Goal: Task Accomplishment & Management: Use online tool/utility

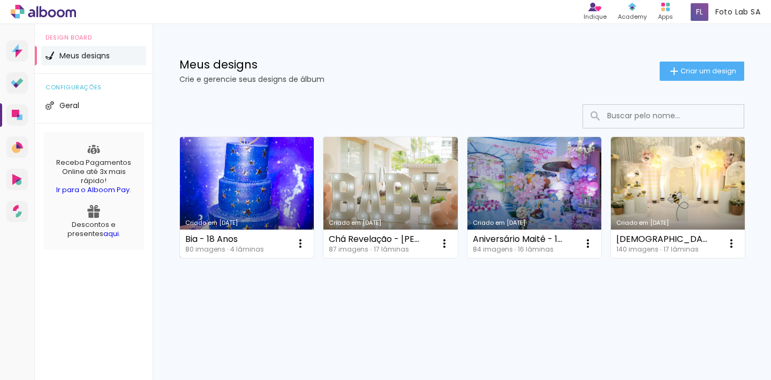
click at [215, 176] on link "Criado em [DATE]" at bounding box center [247, 197] width 134 height 121
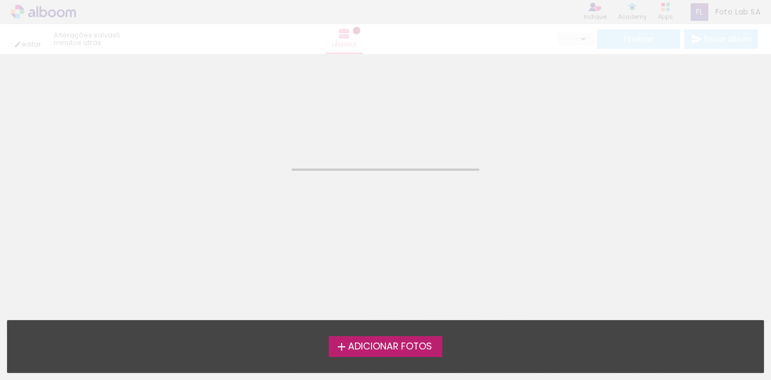
click at [215, 176] on neon-animated-pages "Confirmar Cancelar" at bounding box center [385, 217] width 771 height 326
click at [243, 188] on neon-animated-pages "Confirmar Cancelar" at bounding box center [385, 217] width 771 height 326
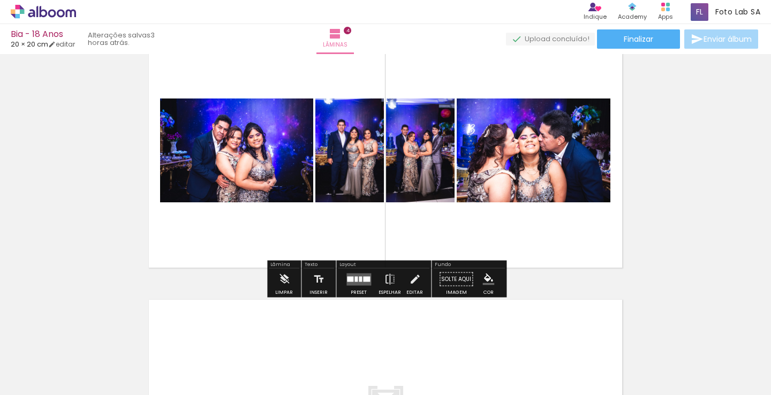
scroll to position [848, 0]
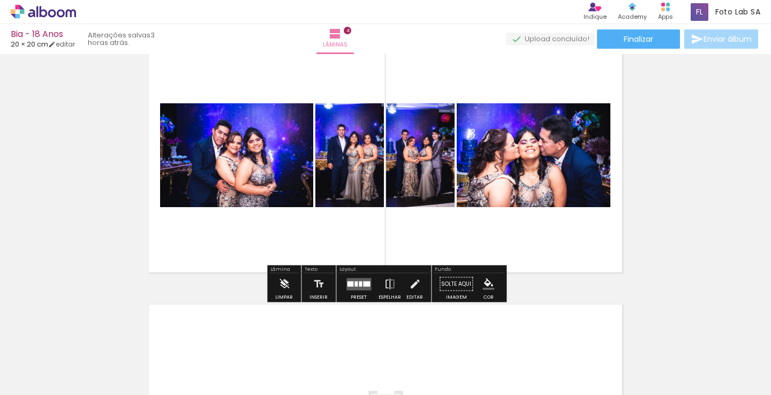
click at [355, 283] on div at bounding box center [356, 283] width 3 height 5
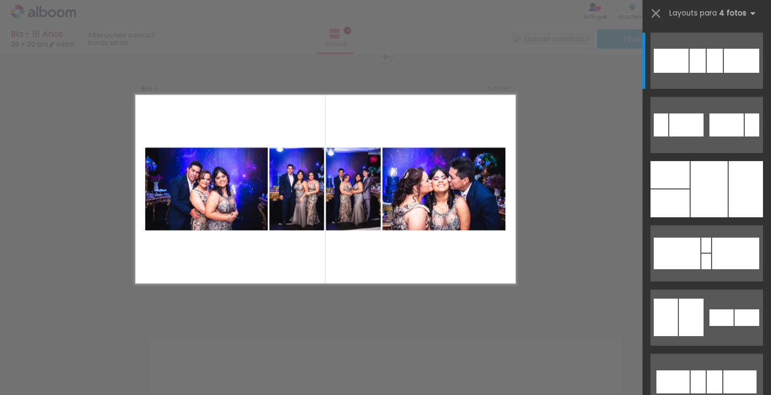
scroll to position [812, 0]
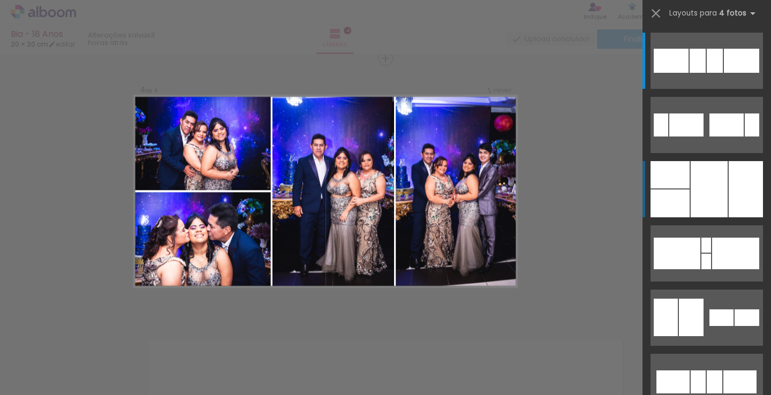
click at [695, 190] on div at bounding box center [709, 189] width 37 height 56
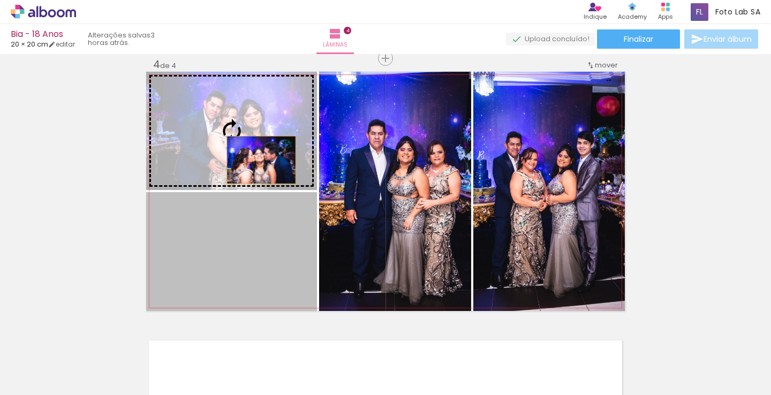
drag, startPoint x: 262, startPoint y: 258, endPoint x: 260, endPoint y: 162, distance: 95.9
click at [0, 0] on slot at bounding box center [0, 0] width 0 height 0
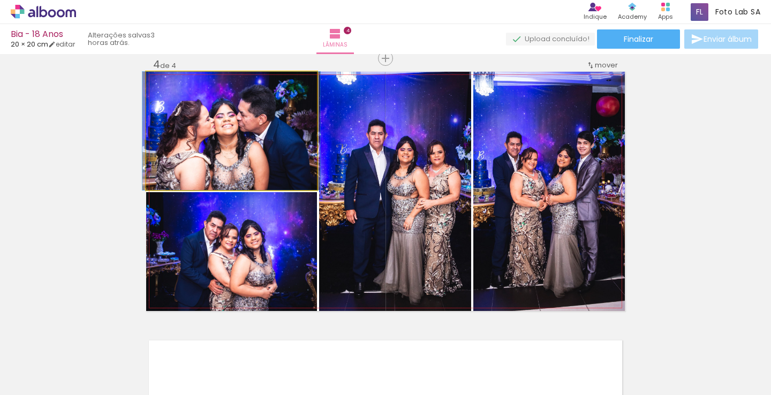
click at [220, 135] on quentale-photo at bounding box center [231, 131] width 171 height 118
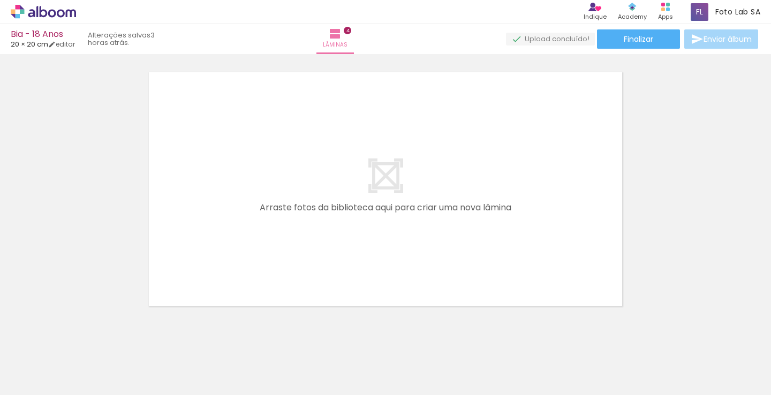
scroll to position [0, 542]
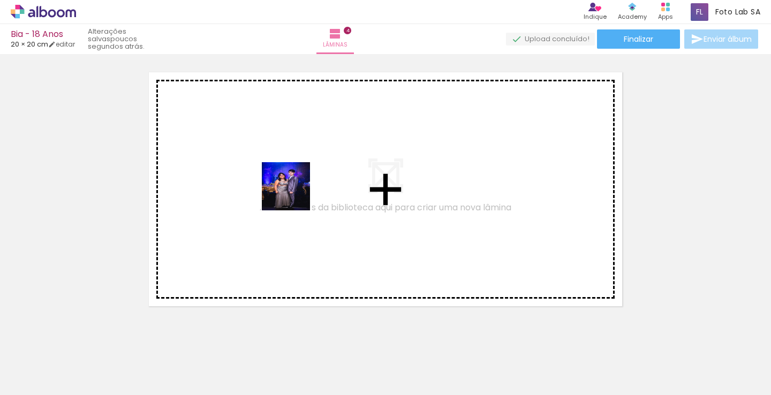
drag, startPoint x: 290, startPoint y: 361, endPoint x: 294, endPoint y: 195, distance: 166.6
click at [294, 195] on quentale-workspace at bounding box center [385, 197] width 771 height 395
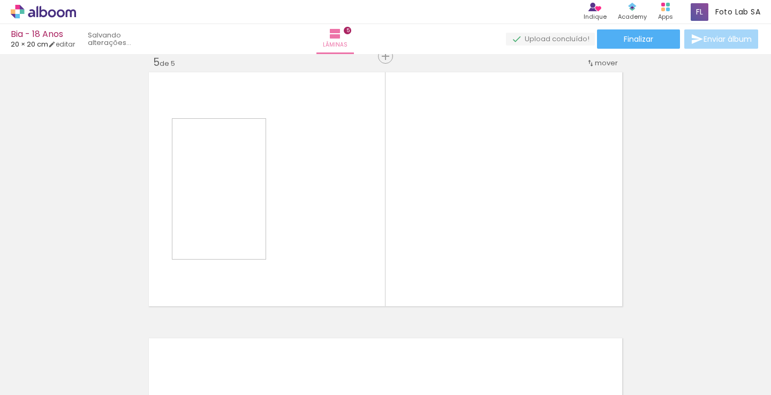
scroll to position [1078, 0]
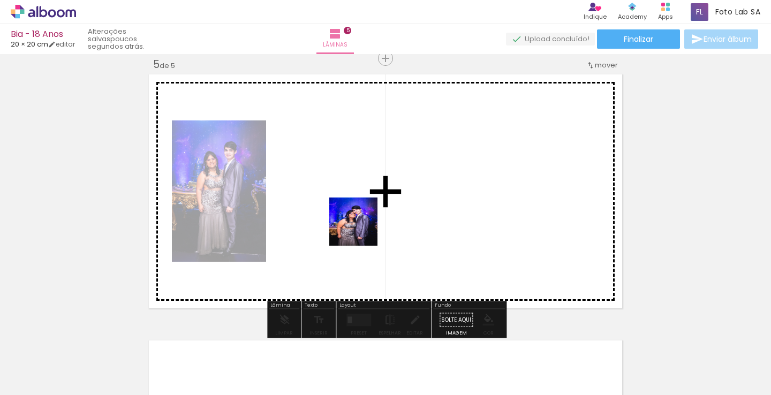
drag, startPoint x: 351, startPoint y: 368, endPoint x: 409, endPoint y: 377, distance: 57.9
click at [361, 231] on quentale-workspace at bounding box center [385, 197] width 771 height 395
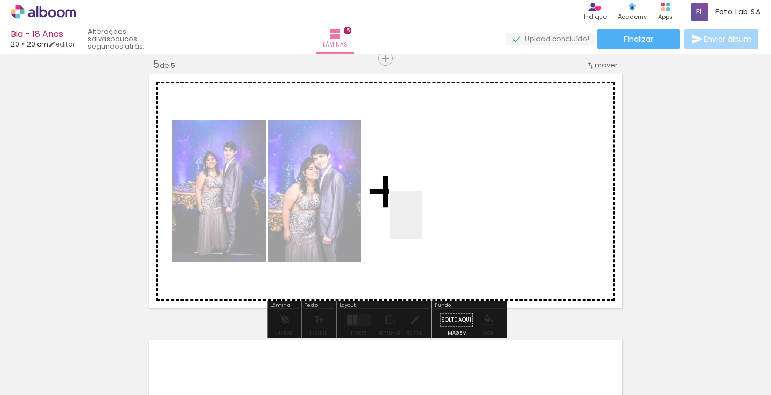
drag, startPoint x: 410, startPoint y: 369, endPoint x: 447, endPoint y: 257, distance: 118.4
click at [423, 200] on quentale-workspace at bounding box center [385, 197] width 771 height 395
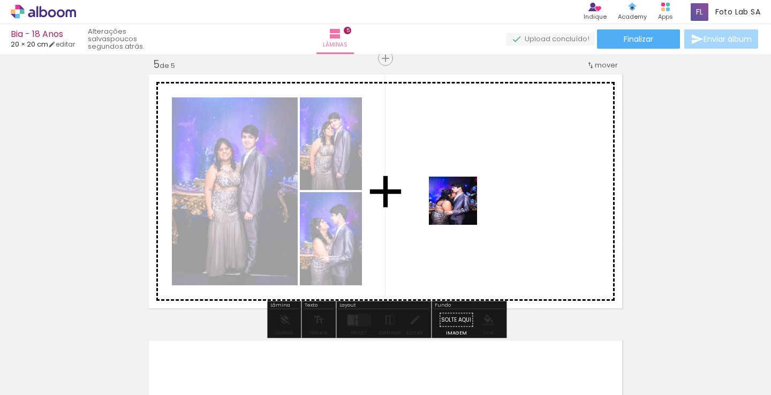
drag, startPoint x: 461, startPoint y: 355, endPoint x: 461, endPoint y: 206, distance: 148.3
click at [461, 206] on quentale-workspace at bounding box center [385, 197] width 771 height 395
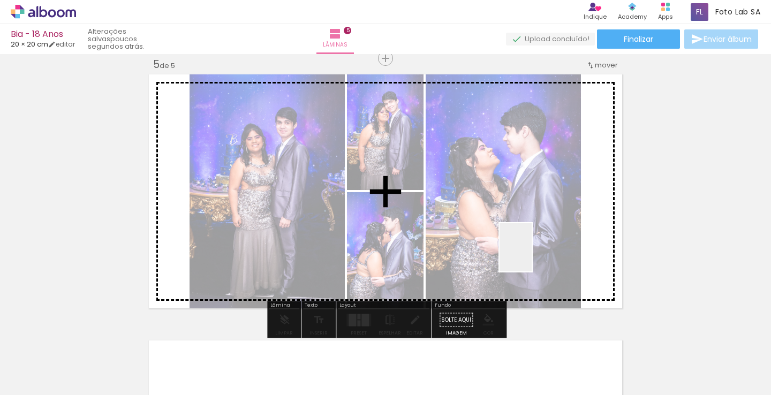
drag, startPoint x: 532, startPoint y: 376, endPoint x: 531, endPoint y: 195, distance: 181.0
click at [531, 195] on quentale-workspace at bounding box center [385, 197] width 771 height 395
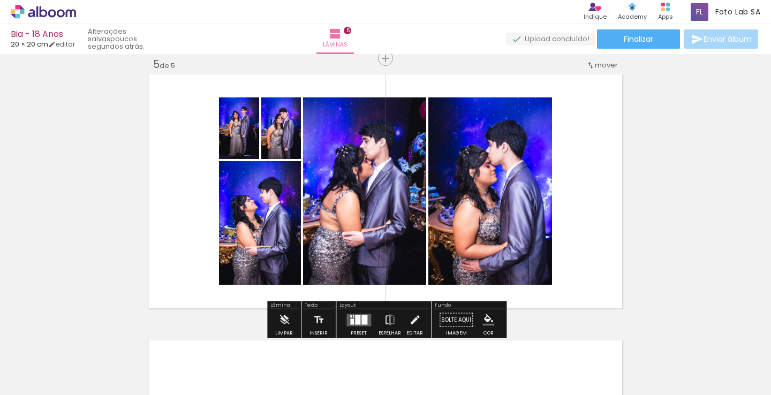
click at [356, 323] on div at bounding box center [357, 320] width 5 height 10
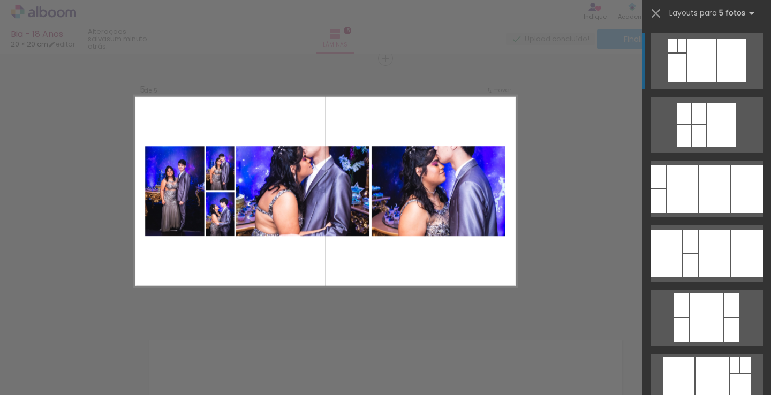
scroll to position [0, 0]
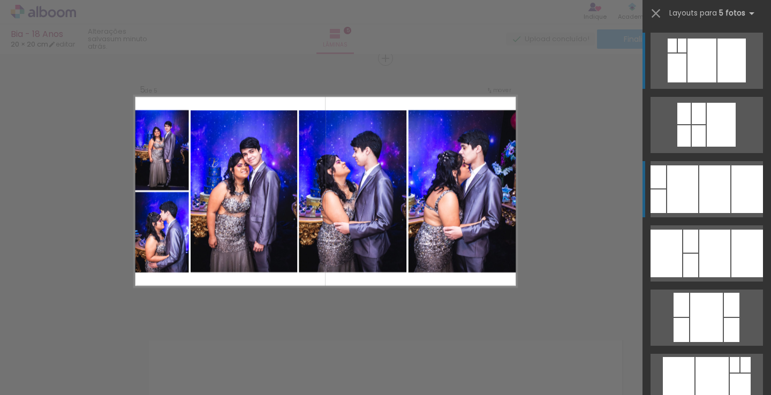
click at [687, 52] on div at bounding box center [682, 46] width 9 height 14
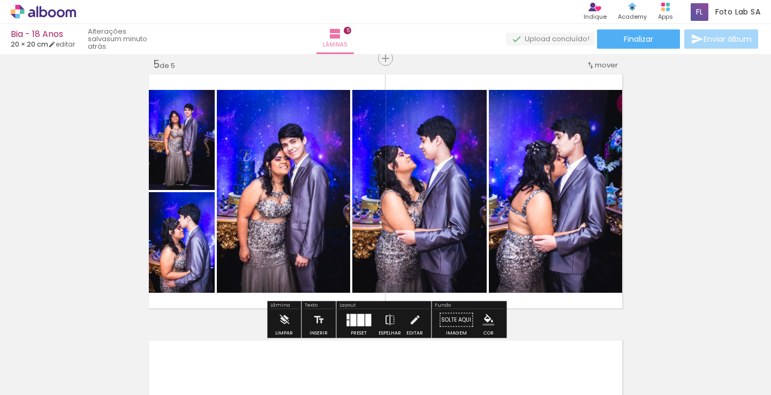
click at [357, 317] on div at bounding box center [360, 320] width 7 height 12
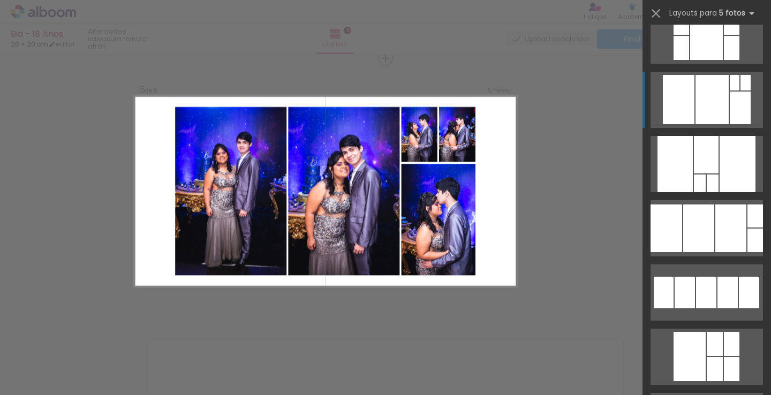
scroll to position [286, 0]
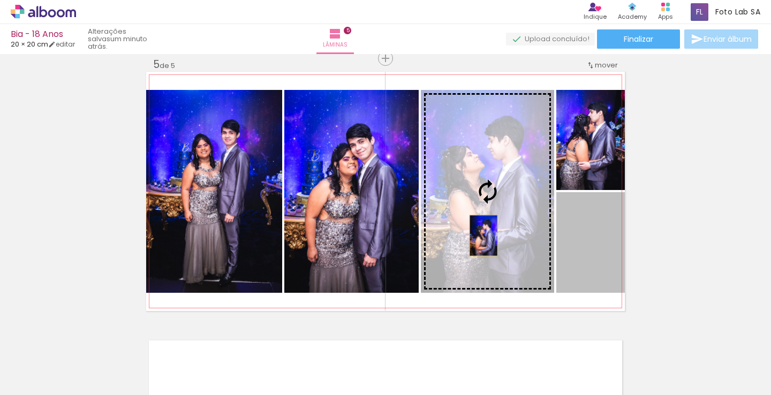
drag, startPoint x: 602, startPoint y: 277, endPoint x: 484, endPoint y: 236, distance: 126.0
click at [0, 0] on slot at bounding box center [0, 0] width 0 height 0
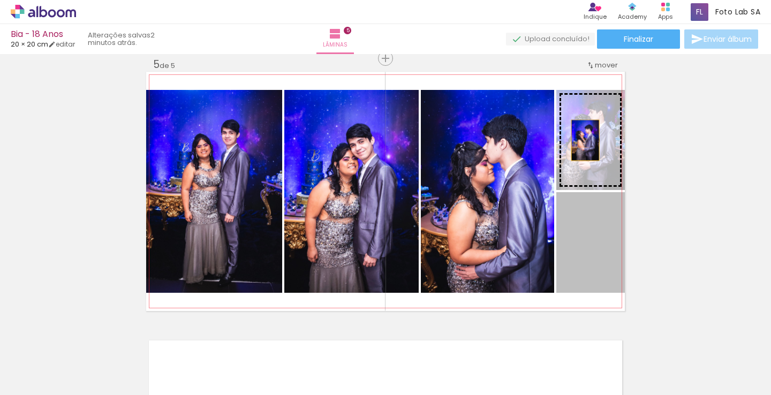
drag, startPoint x: 589, startPoint y: 259, endPoint x: 585, endPoint y: 143, distance: 115.7
click at [0, 0] on slot at bounding box center [0, 0] width 0 height 0
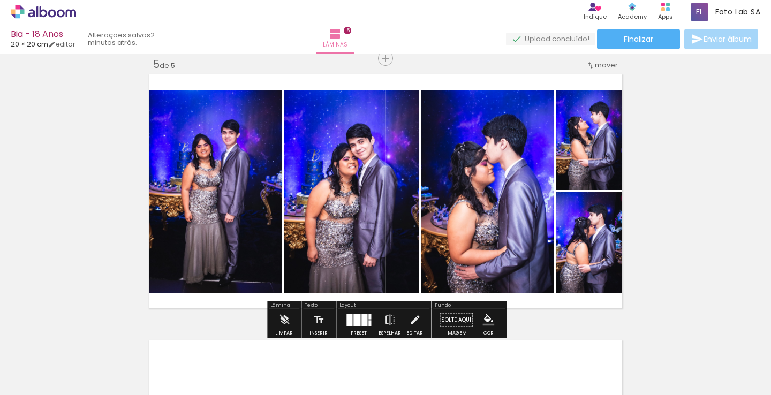
click at [580, 154] on quentale-photo at bounding box center [590, 140] width 69 height 100
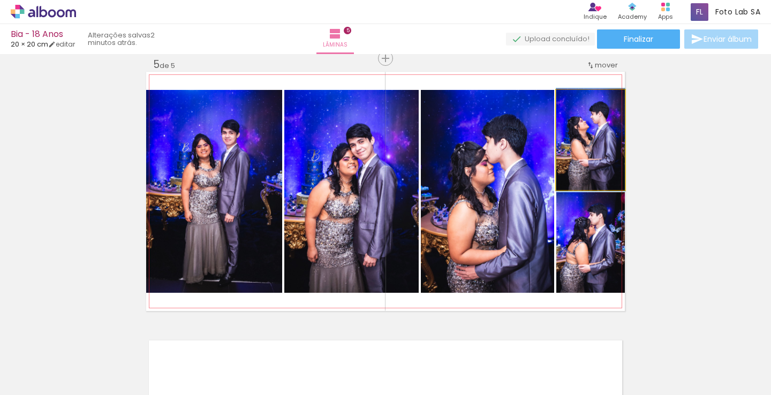
click at [580, 154] on quentale-photo at bounding box center [590, 140] width 69 height 100
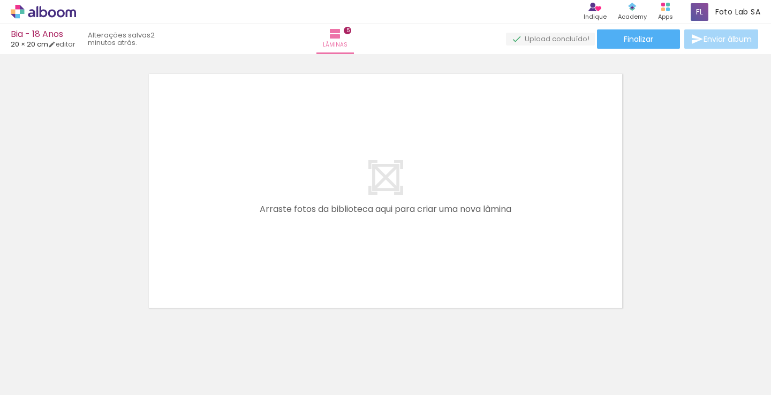
scroll to position [0, 975]
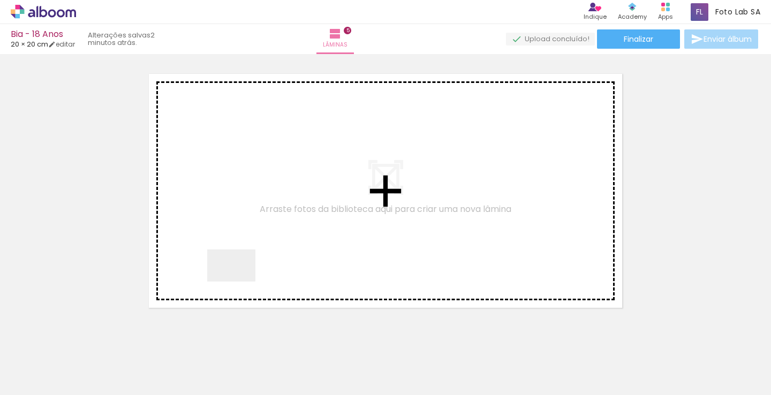
drag, startPoint x: 216, startPoint y: 365, endPoint x: 245, endPoint y: 269, distance: 100.3
click at [245, 269] on quentale-workspace at bounding box center [385, 197] width 771 height 395
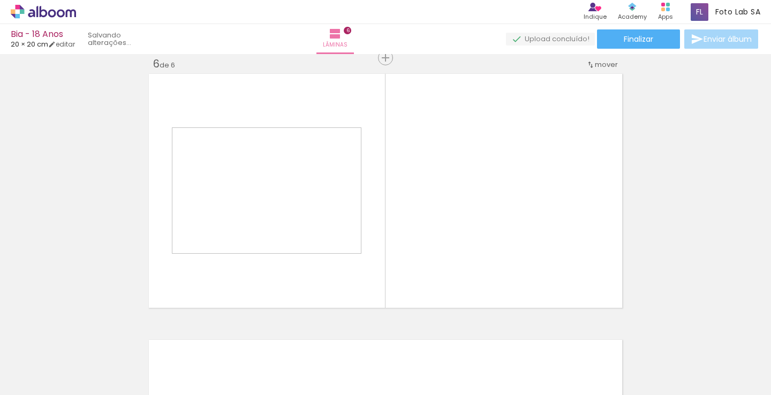
scroll to position [1344, 0]
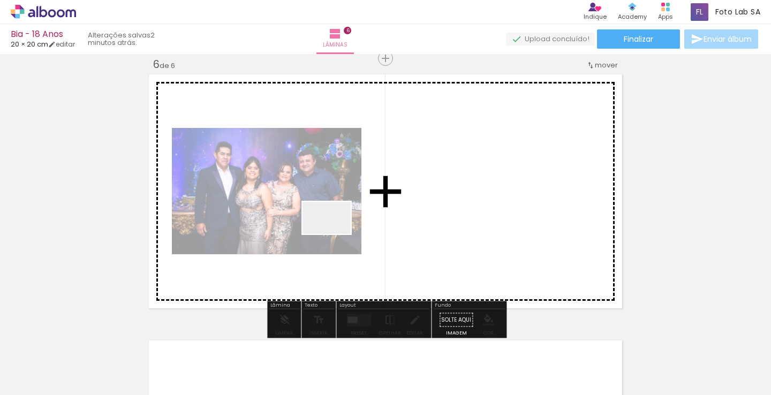
drag, startPoint x: 286, startPoint y: 364, endPoint x: 338, endPoint y: 228, distance: 145.8
click at [338, 228] on quentale-workspace at bounding box center [385, 197] width 771 height 395
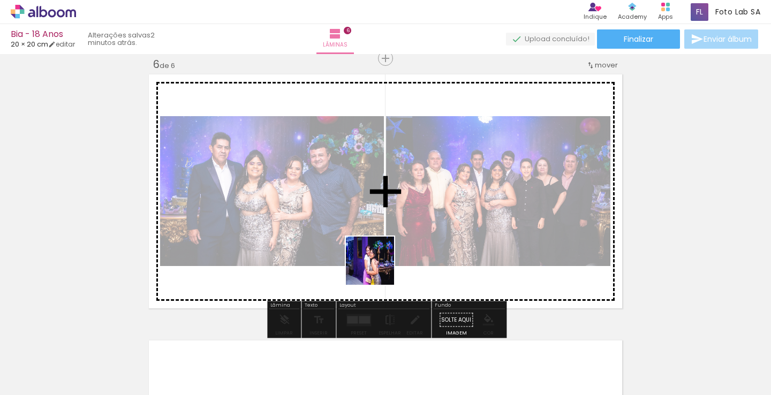
drag, startPoint x: 346, startPoint y: 376, endPoint x: 386, endPoint y: 255, distance: 127.3
click at [386, 255] on quentale-workspace at bounding box center [385, 197] width 771 height 395
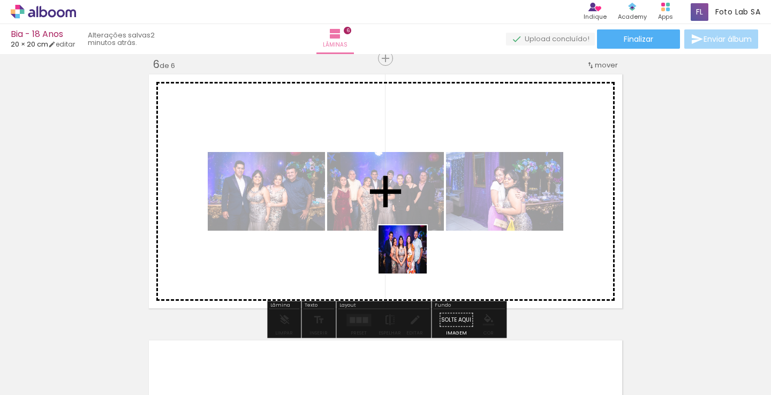
drag, startPoint x: 407, startPoint y: 365, endPoint x: 411, endPoint y: 258, distance: 107.2
click at [411, 258] on quentale-workspace at bounding box center [385, 197] width 771 height 395
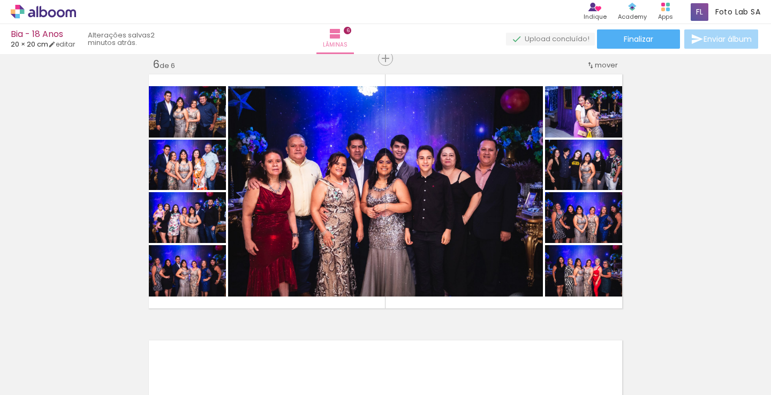
scroll to position [0, 1206]
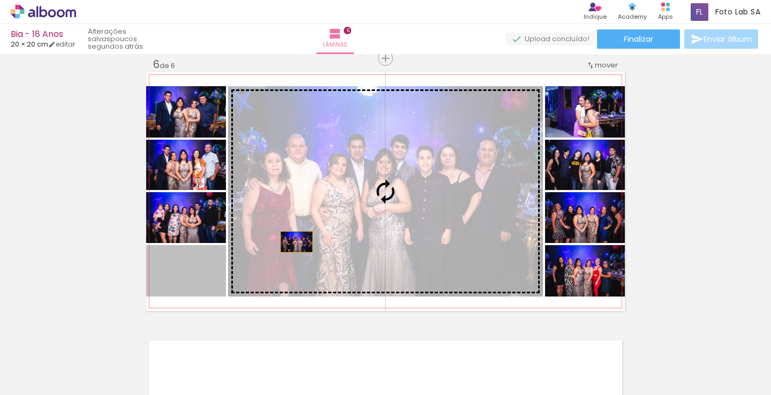
drag, startPoint x: 205, startPoint y: 277, endPoint x: 297, endPoint y: 242, distance: 98.3
click at [0, 0] on slot at bounding box center [0, 0] width 0 height 0
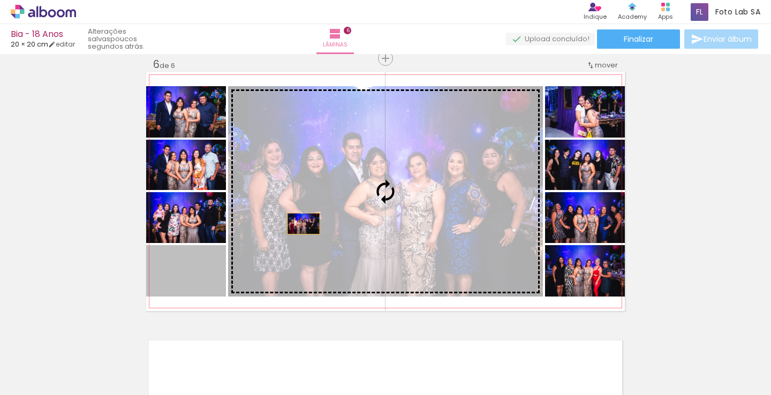
drag, startPoint x: 207, startPoint y: 284, endPoint x: 305, endPoint y: 224, distance: 114.9
click at [0, 0] on slot at bounding box center [0, 0] width 0 height 0
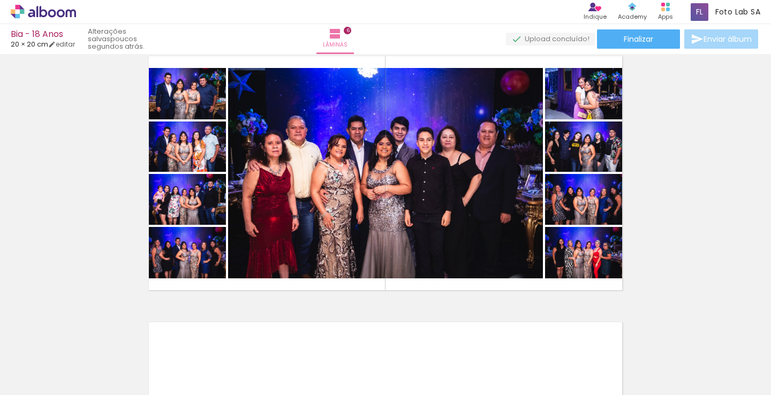
scroll to position [0, 1884]
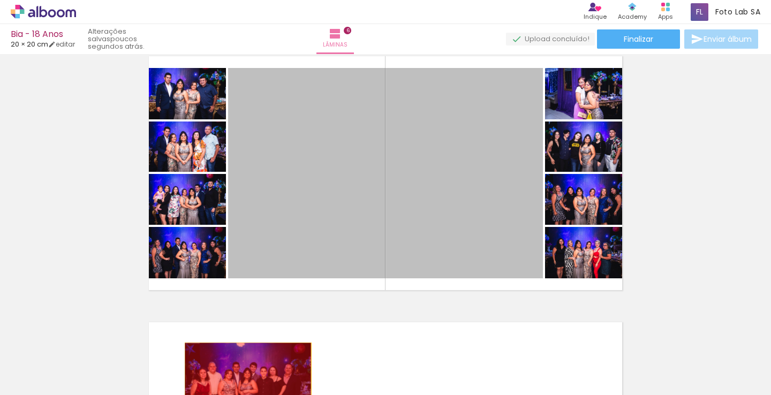
drag, startPoint x: 422, startPoint y: 194, endPoint x: 315, endPoint y: 340, distance: 180.0
click at [248, 383] on quentale-workspace at bounding box center [385, 197] width 771 height 395
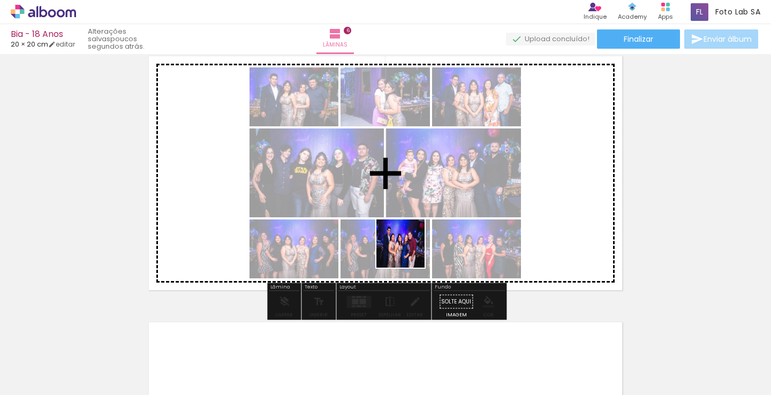
drag, startPoint x: 390, startPoint y: 365, endPoint x: 417, endPoint y: 198, distance: 169.7
click at [417, 198] on quentale-workspace at bounding box center [385, 197] width 771 height 395
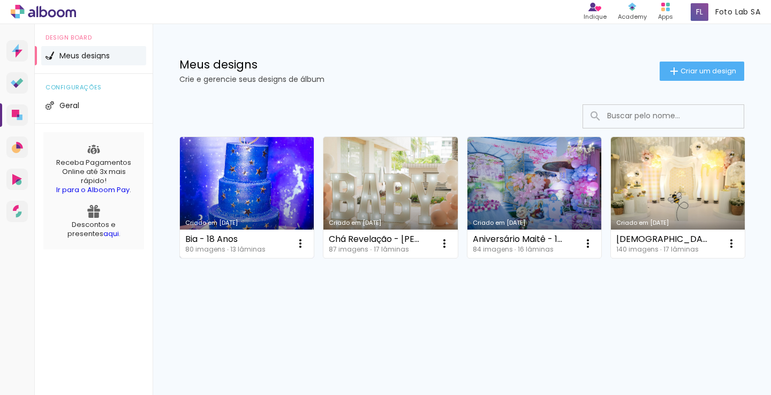
click at [265, 167] on link "Criado em [DATE]" at bounding box center [247, 197] width 134 height 121
